Goal: Complete application form: Complete application form

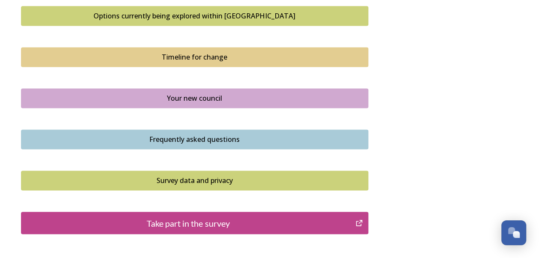
scroll to position [600, 0]
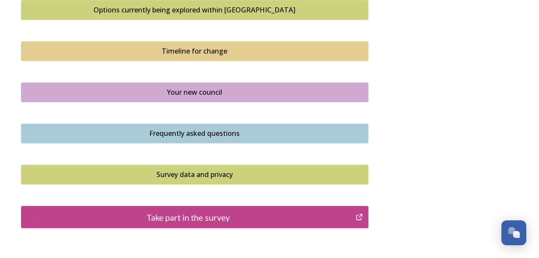
click at [209, 129] on div "Frequently asked questions" at bounding box center [195, 133] width 338 height 10
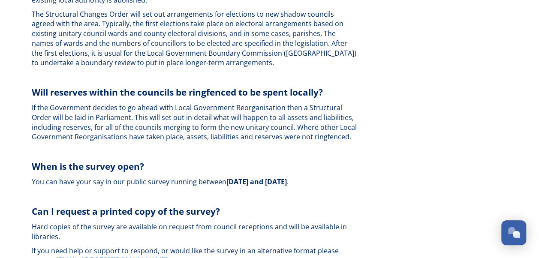
scroll to position [2478, 0]
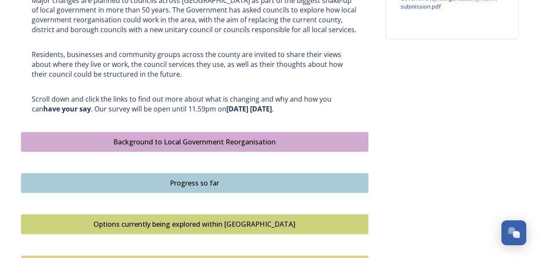
scroll to position [429, 0]
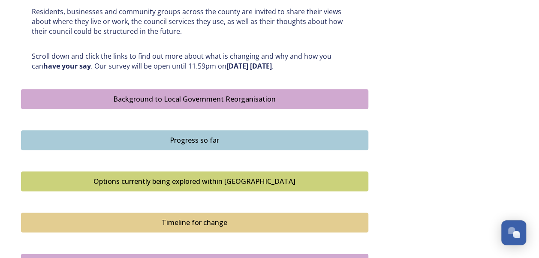
click at [203, 179] on div "Options currently being explored within [GEOGRAPHIC_DATA]" at bounding box center [195, 181] width 338 height 10
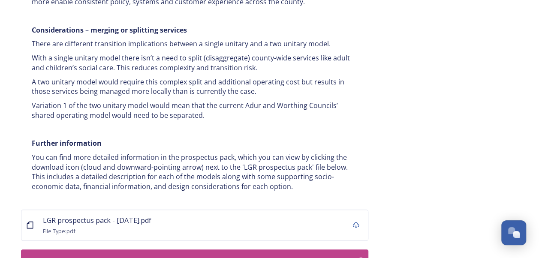
scroll to position [1715, 0]
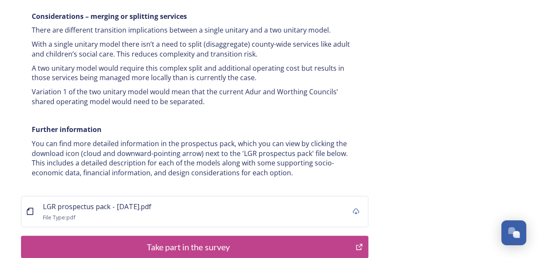
click at [204, 241] on div "Take part in the survey" at bounding box center [188, 247] width 325 height 13
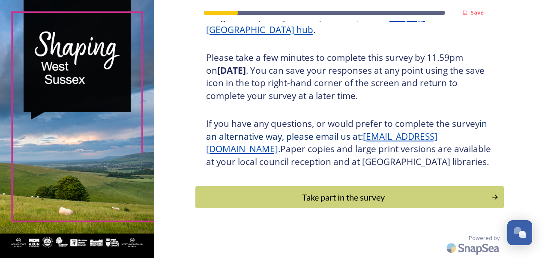
scroll to position [153, 0]
click at [363, 198] on div "Take part in the survey" at bounding box center [343, 197] width 290 height 13
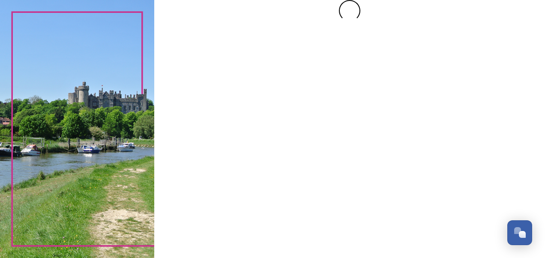
scroll to position [0, 0]
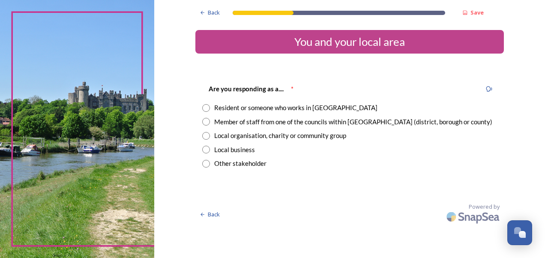
click at [204, 105] on input "radio" at bounding box center [206, 108] width 8 height 8
radio input "true"
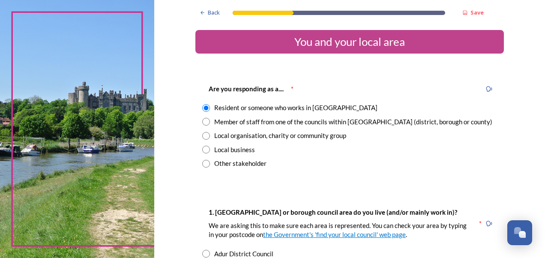
click at [202, 120] on input "radio" at bounding box center [206, 122] width 8 height 8
radio input "true"
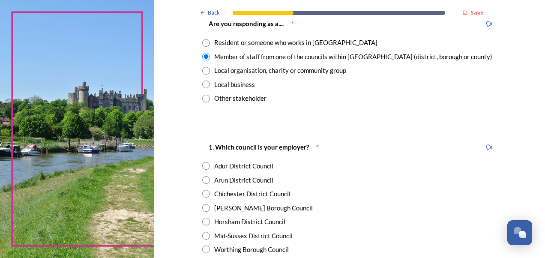
scroll to position [86, 0]
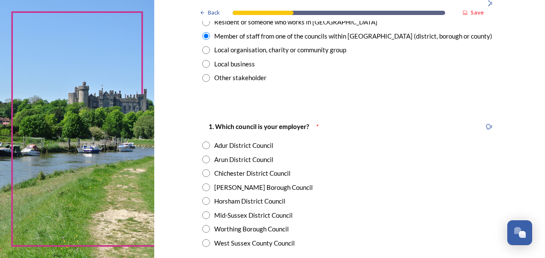
click at [203, 241] on input "radio" at bounding box center [206, 243] width 8 height 8
radio input "true"
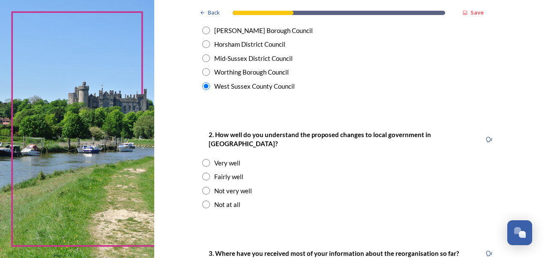
scroll to position [257, 0]
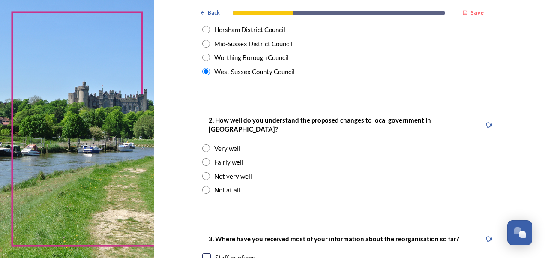
click at [204, 158] on input "radio" at bounding box center [206, 162] width 8 height 8
radio input "true"
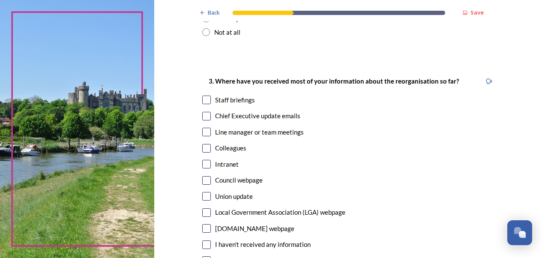
scroll to position [429, 0]
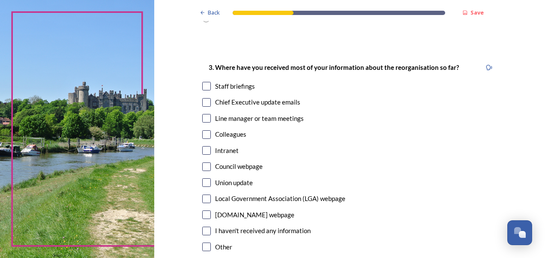
click at [202, 98] on input "checkbox" at bounding box center [206, 102] width 9 height 9
checkbox input "true"
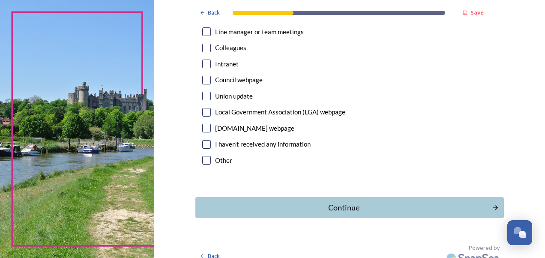
scroll to position [516, 0]
click at [367, 201] on div "Continue" at bounding box center [343, 207] width 290 height 12
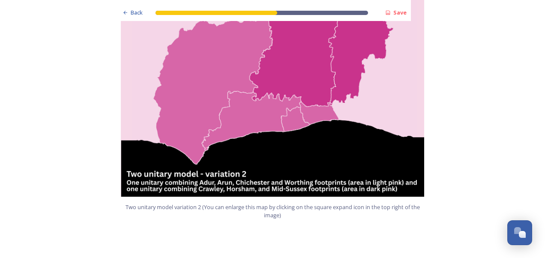
scroll to position [1029, 0]
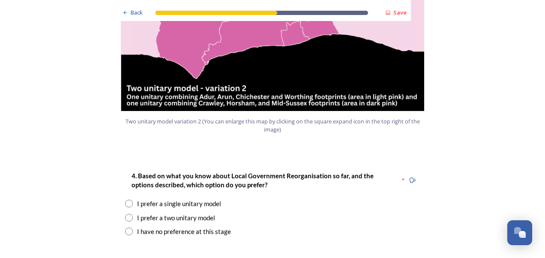
click at [125, 228] on input "radio" at bounding box center [129, 232] width 8 height 8
radio input "true"
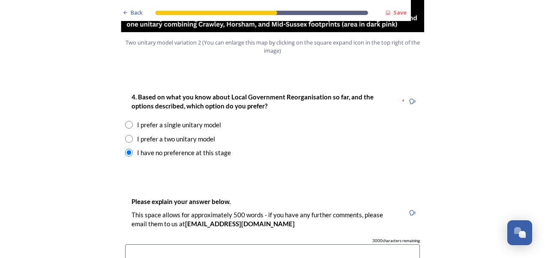
scroll to position [1115, 0]
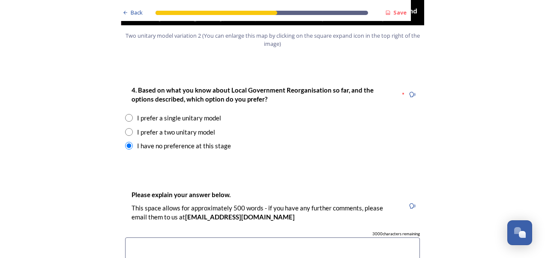
click at [125, 114] on input "radio" at bounding box center [129, 118] width 8 height 8
radio input "true"
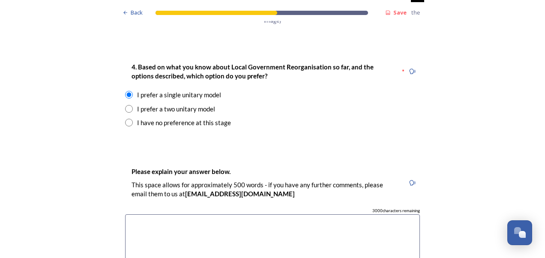
scroll to position [1200, 0]
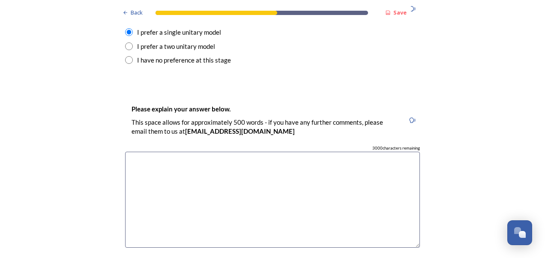
click at [148, 152] on textarea at bounding box center [272, 200] width 295 height 96
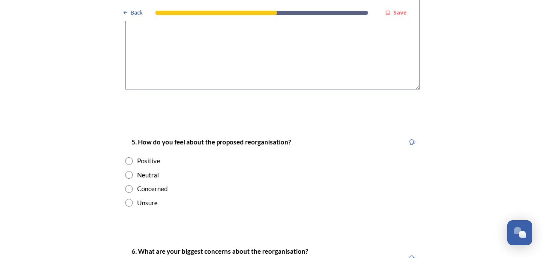
scroll to position [1372, 0]
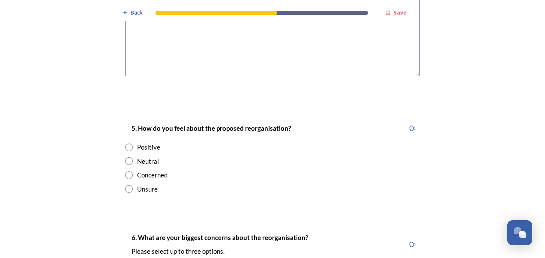
type textarea "It makes more sense that there is just the one unitary model for the whole Coun…"
click at [125, 185] on input "radio" at bounding box center [129, 189] width 8 height 8
radio input "true"
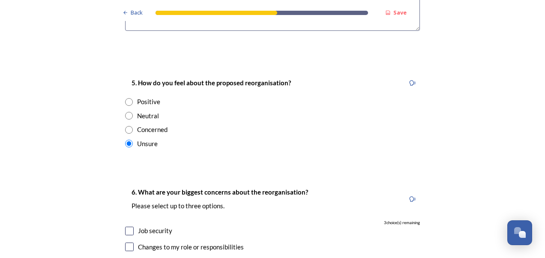
scroll to position [1500, 0]
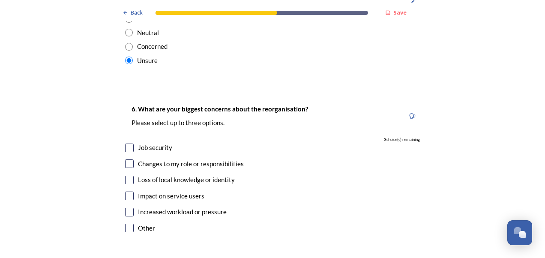
click at [125, 176] on input "checkbox" at bounding box center [129, 180] width 9 height 9
checkbox input "true"
click at [125, 208] on input "checkbox" at bounding box center [129, 212] width 9 height 9
checkbox input "true"
click at [127, 192] on input "checkbox" at bounding box center [129, 196] width 9 height 9
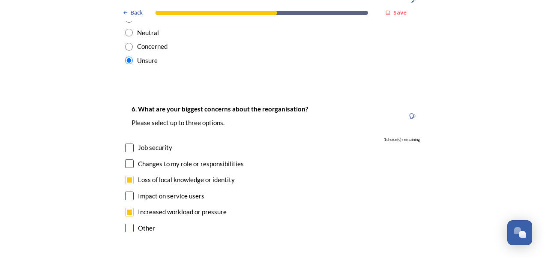
checkbox input "true"
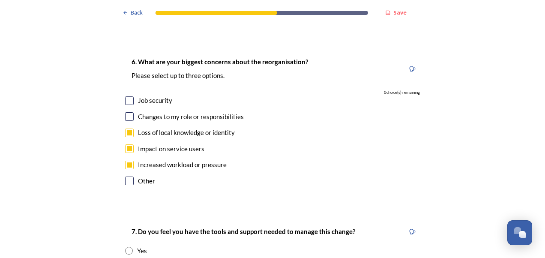
scroll to position [1629, 0]
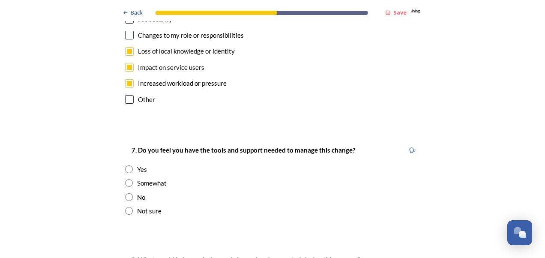
click at [125, 207] on input "radio" at bounding box center [129, 211] width 8 height 8
radio input "true"
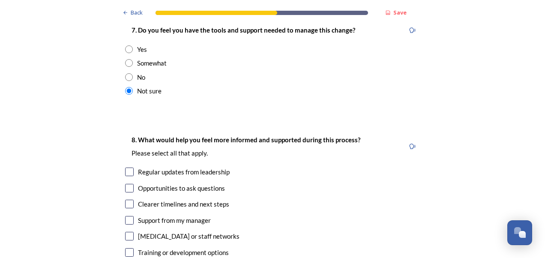
scroll to position [1758, 0]
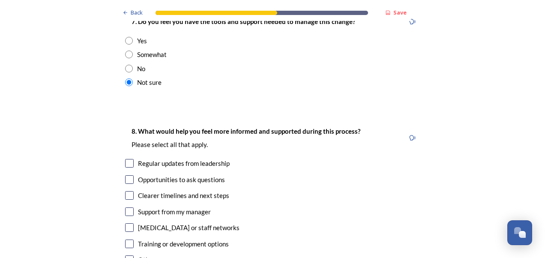
click at [127, 191] on input "checkbox" at bounding box center [129, 195] width 9 height 9
checkbox input "true"
click at [127, 159] on input "checkbox" at bounding box center [129, 163] width 9 height 9
checkbox input "true"
click at [129, 223] on input "checkbox" at bounding box center [129, 227] width 9 height 9
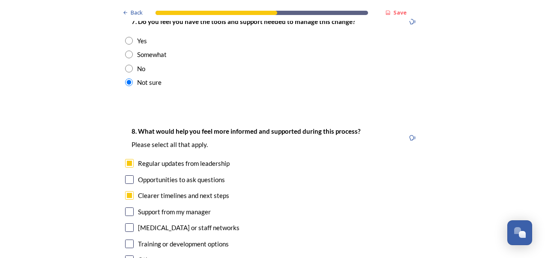
checkbox input "true"
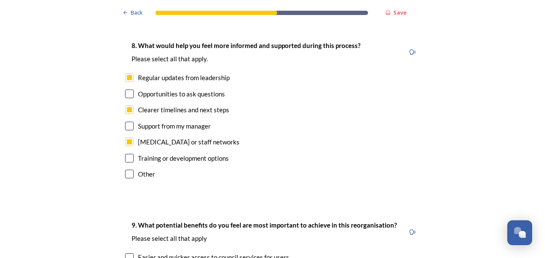
scroll to position [1972, 0]
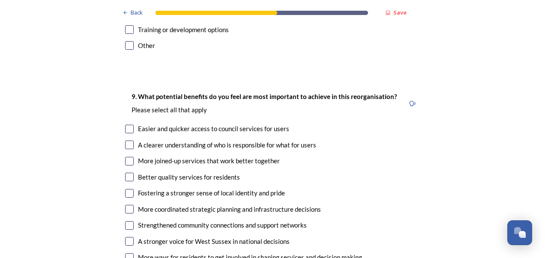
click at [126, 125] on input "checkbox" at bounding box center [129, 129] width 9 height 9
checkbox input "true"
click at [128, 141] on input "checkbox" at bounding box center [129, 145] width 9 height 9
checkbox input "true"
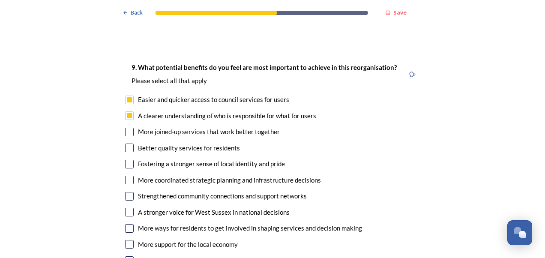
scroll to position [2015, 0]
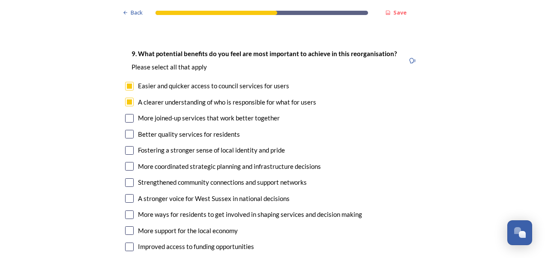
click at [138, 113] on div "More joined-up services that work better together" at bounding box center [209, 118] width 142 height 10
checkbox input "true"
drag, startPoint x: 127, startPoint y: 173, endPoint x: 135, endPoint y: 174, distance: 8.6
click at [127, 194] on input "checkbox" at bounding box center [129, 198] width 9 height 9
checkbox input "true"
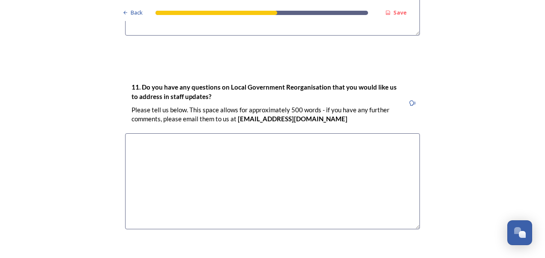
scroll to position [2505, 0]
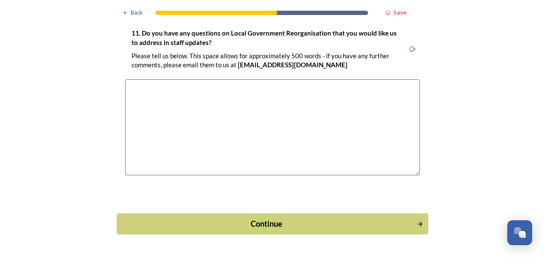
click at [276, 218] on div "Continue" at bounding box center [267, 224] width 290 height 12
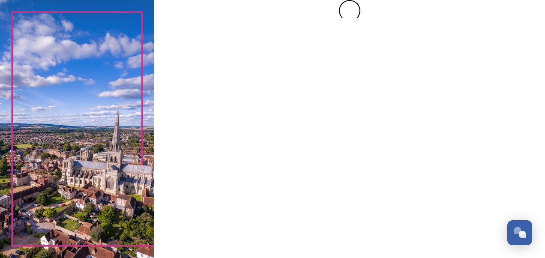
scroll to position [0, 0]
